Goal: Information Seeking & Learning: Learn about a topic

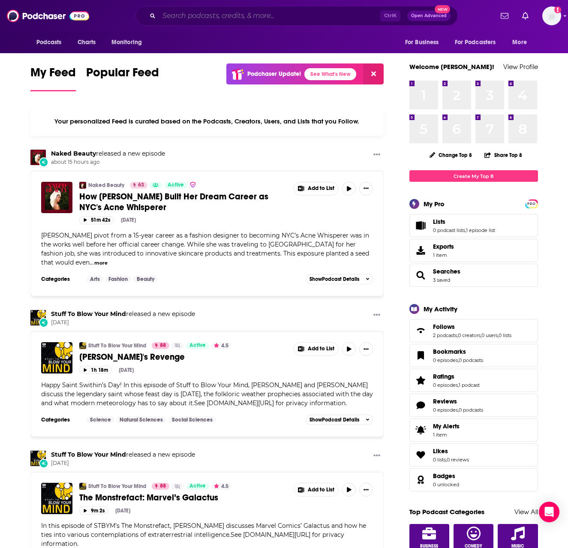
click at [203, 17] on input "Search podcasts, credits, & more..." at bounding box center [269, 16] width 221 height 14
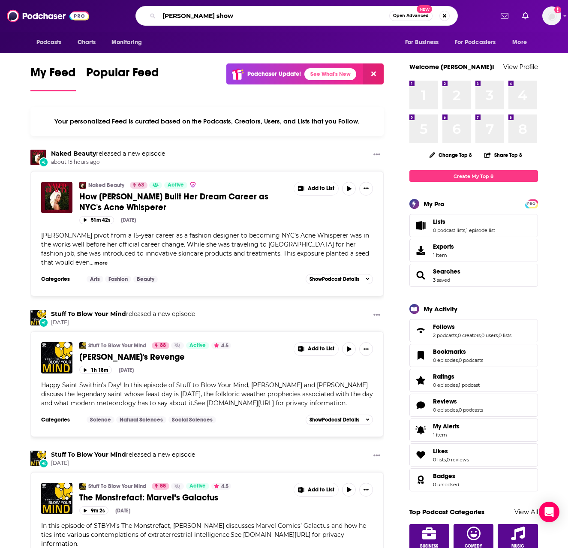
type input "[PERSON_NAME] show"
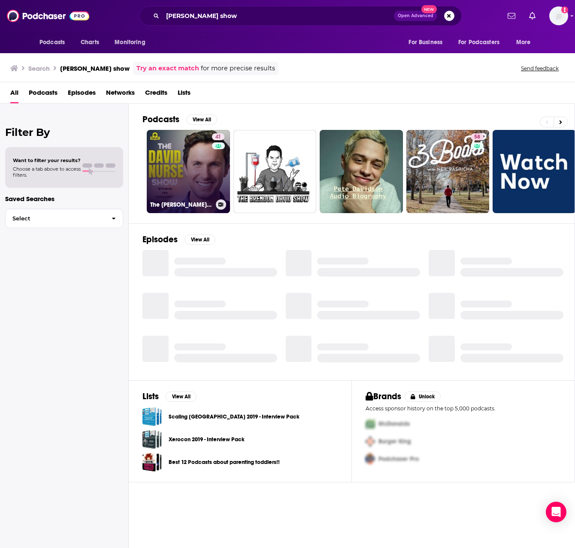
click at [184, 171] on link "41 The [PERSON_NAME] Show" at bounding box center [188, 171] width 83 height 83
